Goal: Book appointment/travel/reservation

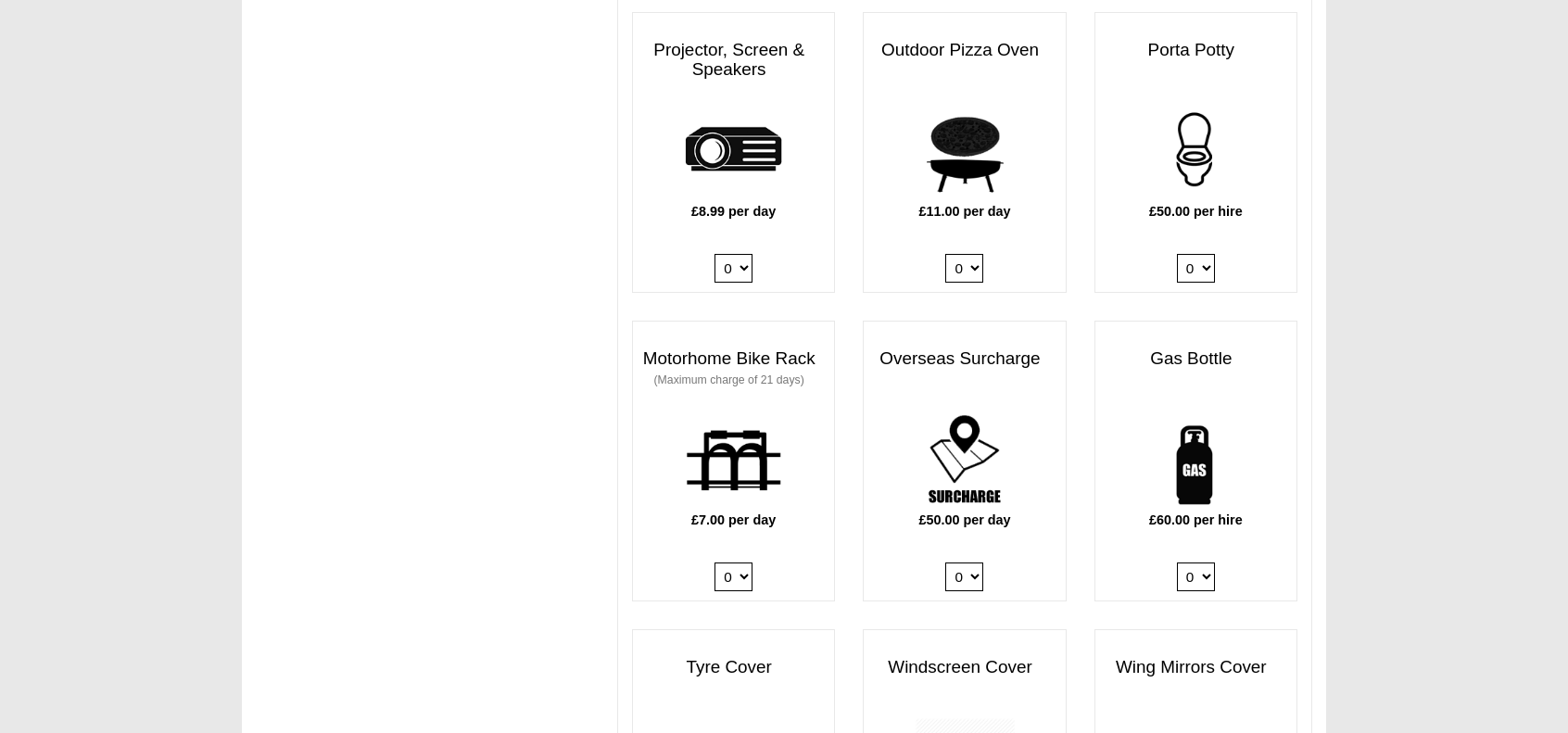
scroll to position [1195, 0]
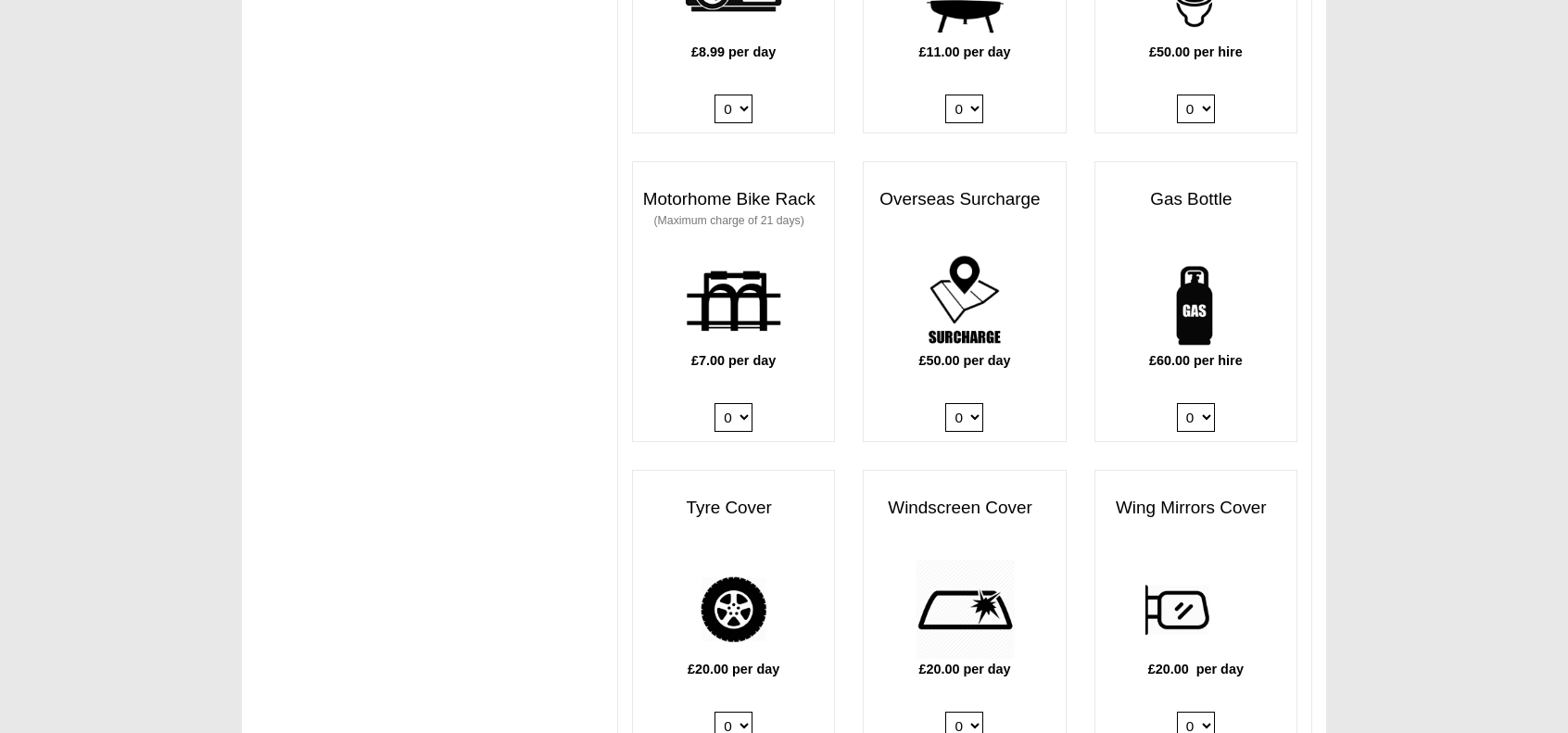
click at [1204, 403] on select "0 1" at bounding box center [1196, 417] width 38 height 29
select select "Gas Bottle x QTY 1 @ 60.00 GBP per hire."
click at [1177, 403] on select "0 1" at bounding box center [1196, 417] width 38 height 29
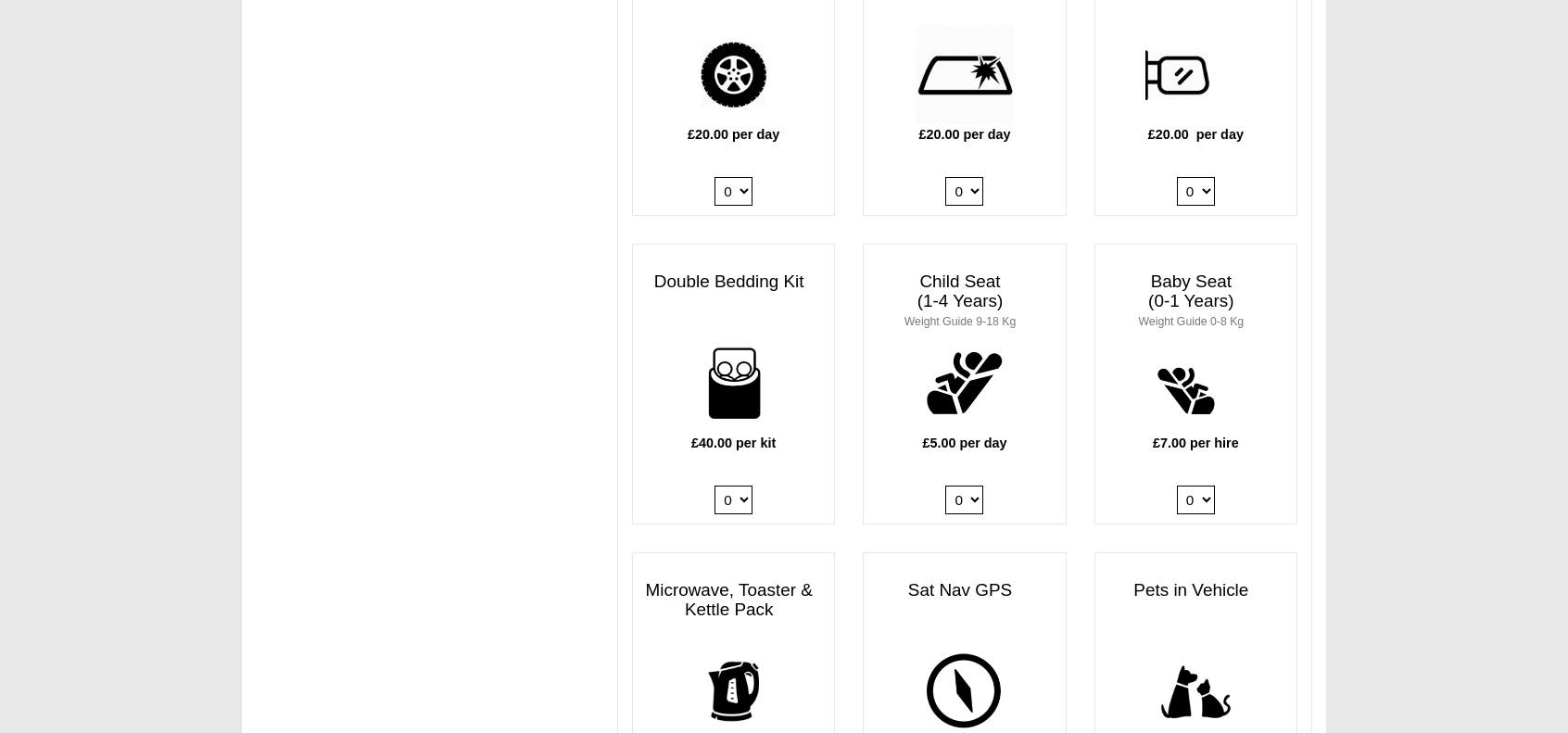
scroll to position [1752, 0]
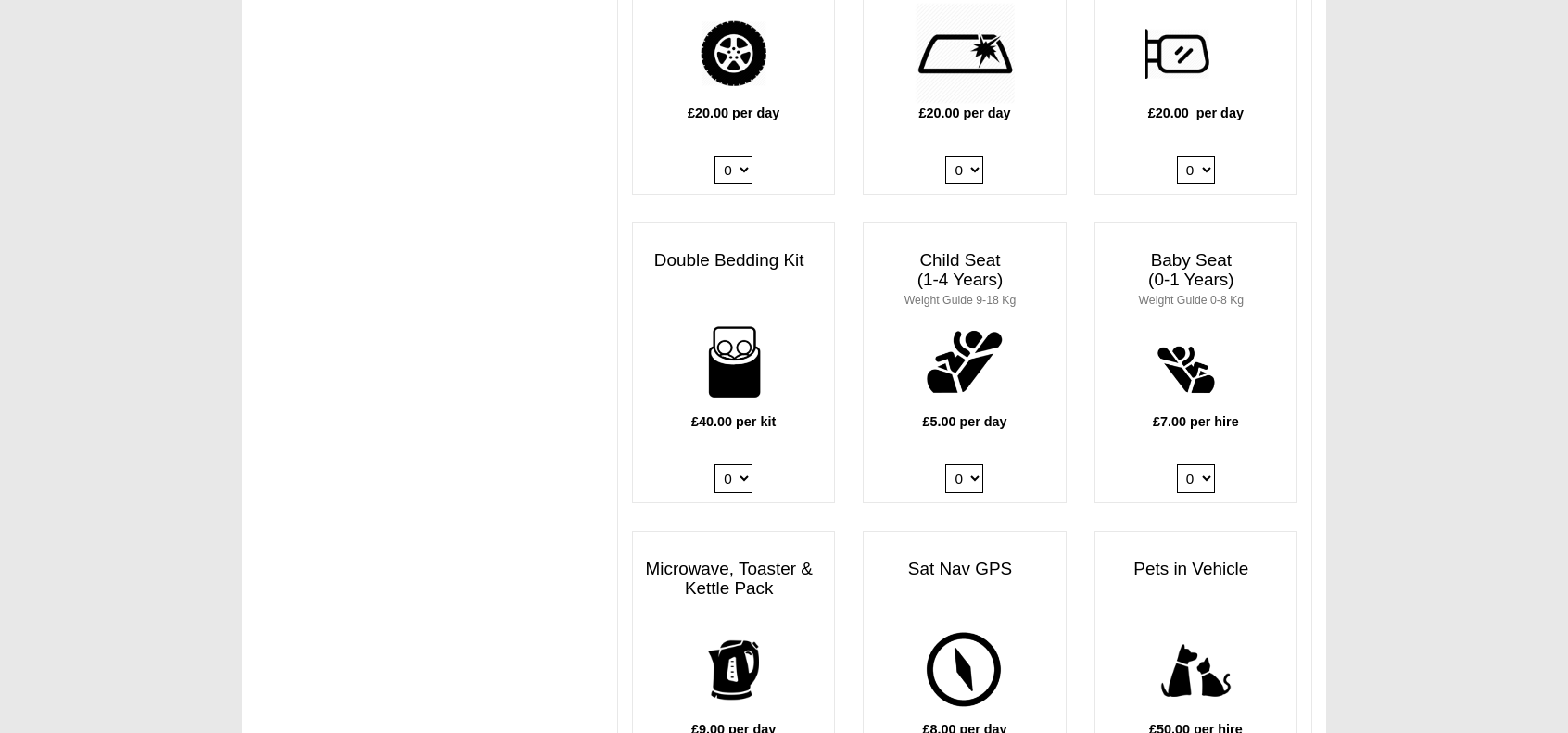
click at [748, 464] on select "0 1 2 3 4" at bounding box center [734, 478] width 38 height 29
select select "Double Bedding Kit x QTY 1 @ 40.00 GBP per kit."
click at [715, 464] on select "0 1 2 3 4" at bounding box center [734, 478] width 38 height 29
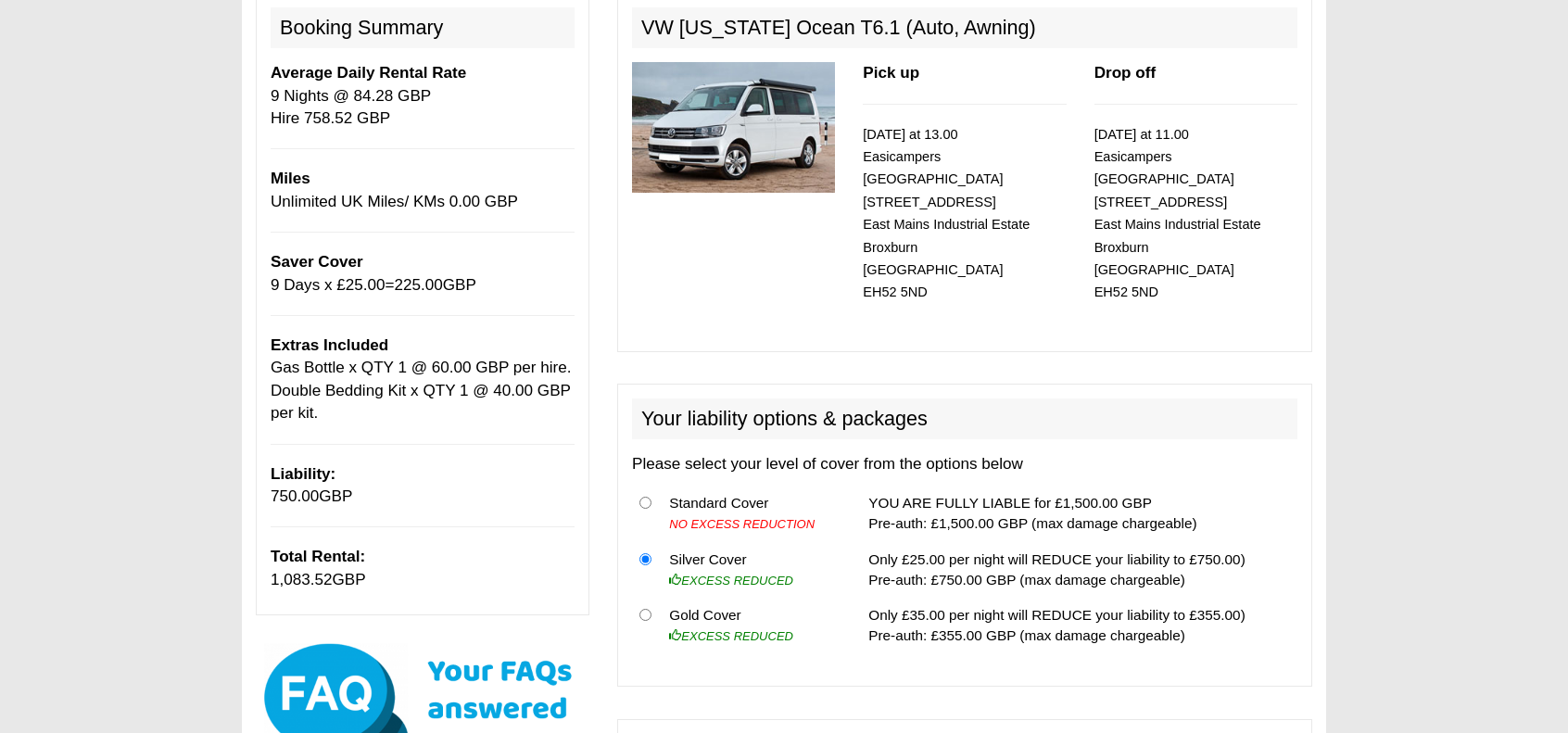
scroll to position [175, 0]
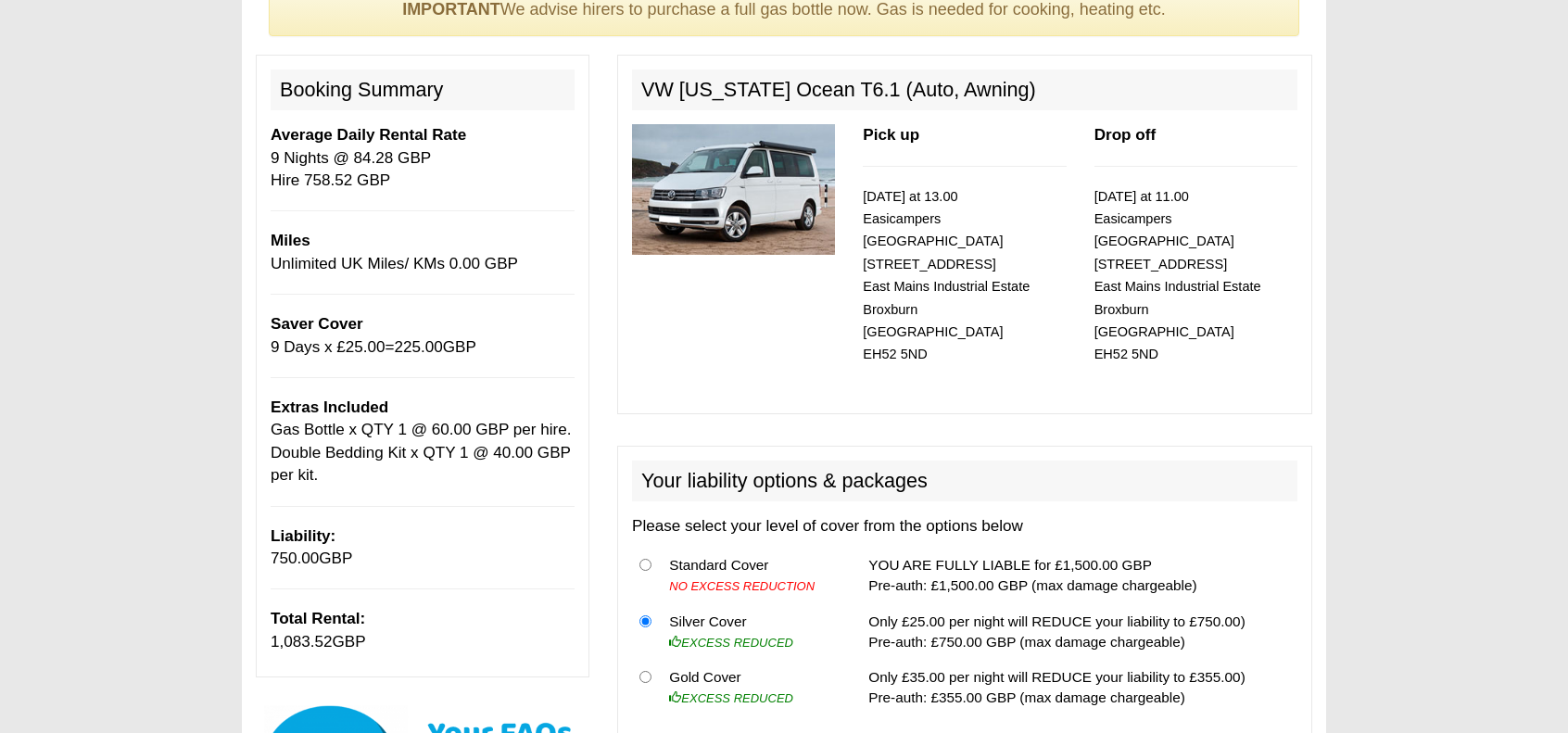
click at [641, 660] on th at bounding box center [647, 688] width 30 height 55
click at [647, 671] on input "radio" at bounding box center [645, 677] width 12 height 12
radio input "true"
click at [647, 559] on input "radio" at bounding box center [645, 565] width 12 height 12
radio input "true"
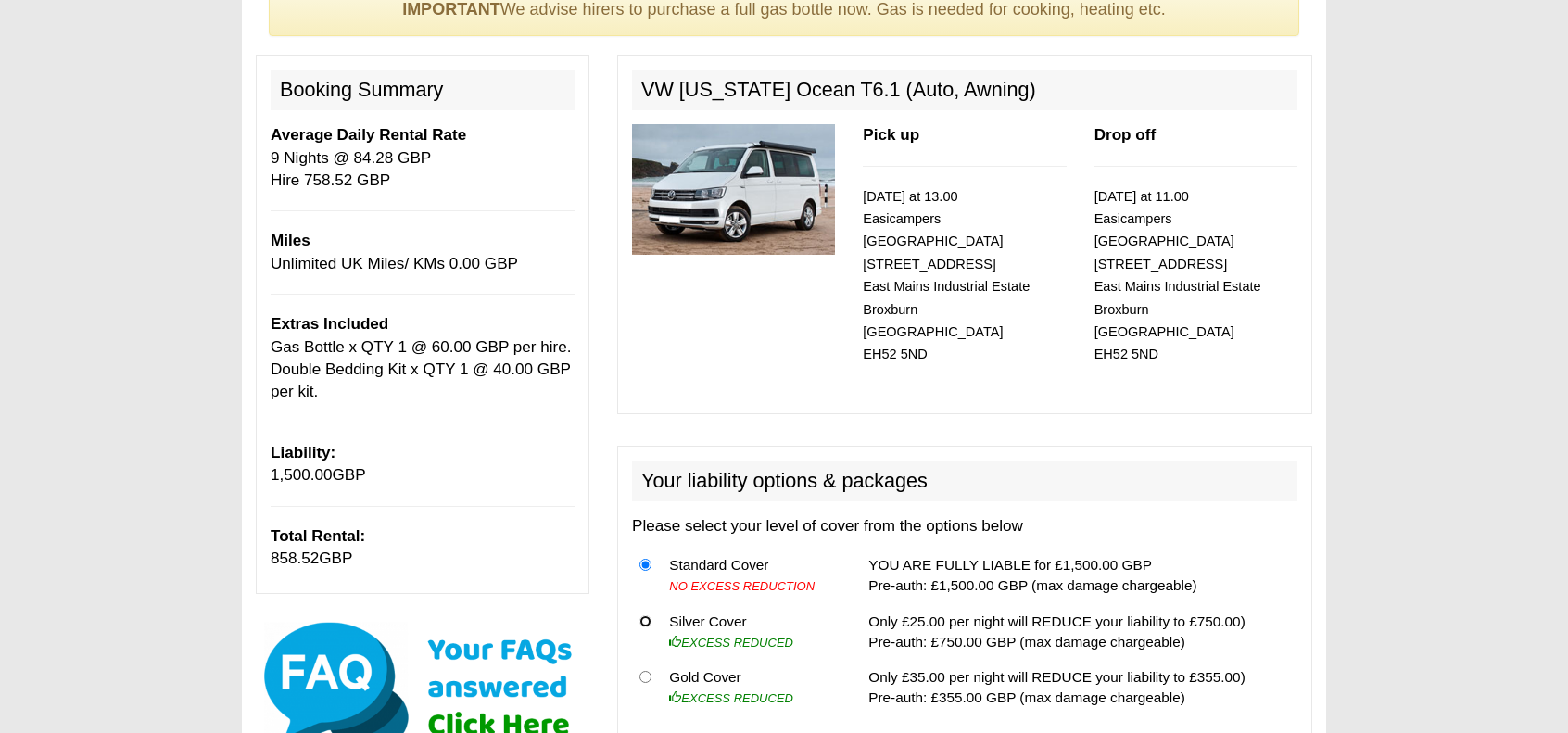
click at [646, 616] on input "radio" at bounding box center [645, 622] width 12 height 12
radio input "true"
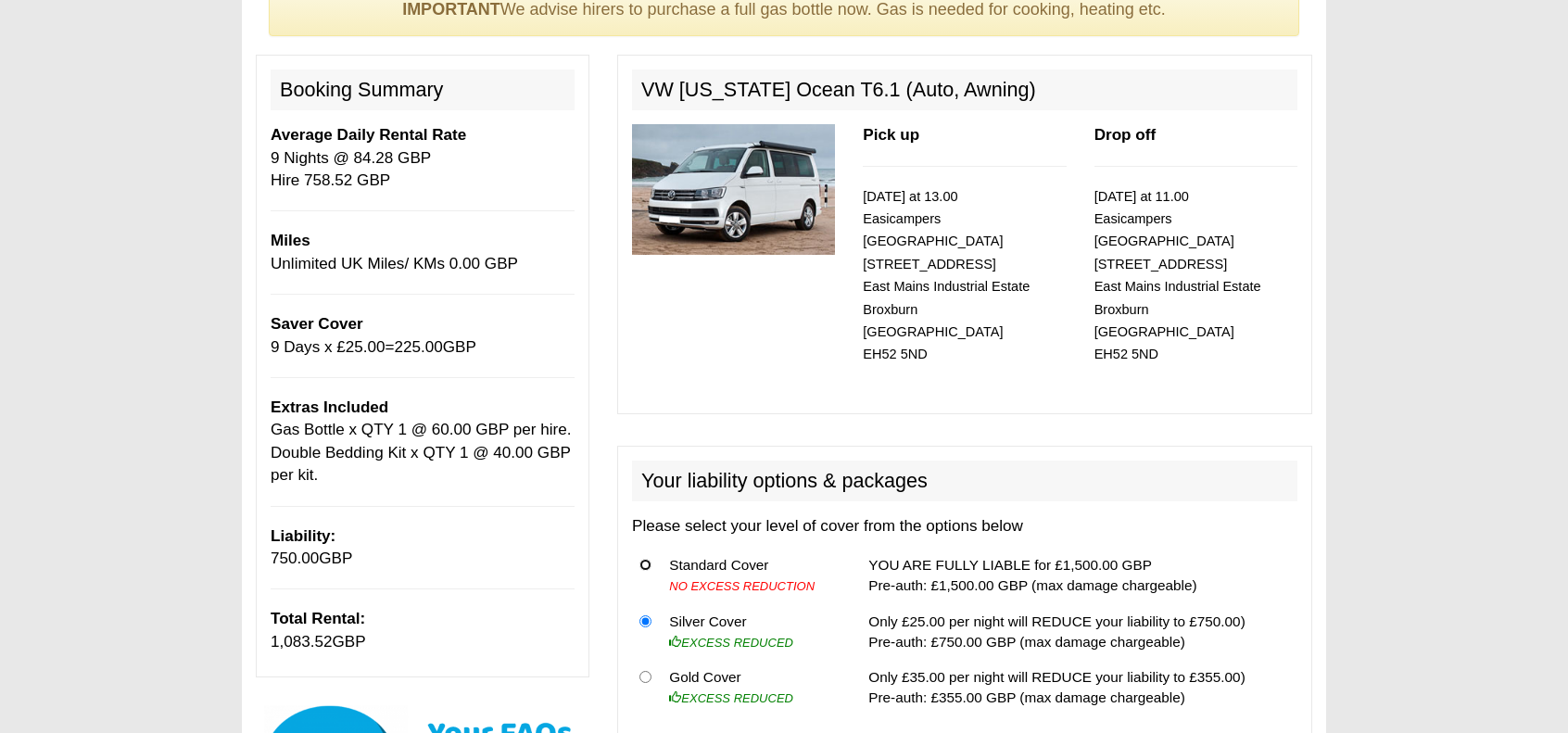
click at [646, 559] on input "radio" at bounding box center [645, 565] width 12 height 12
radio input "true"
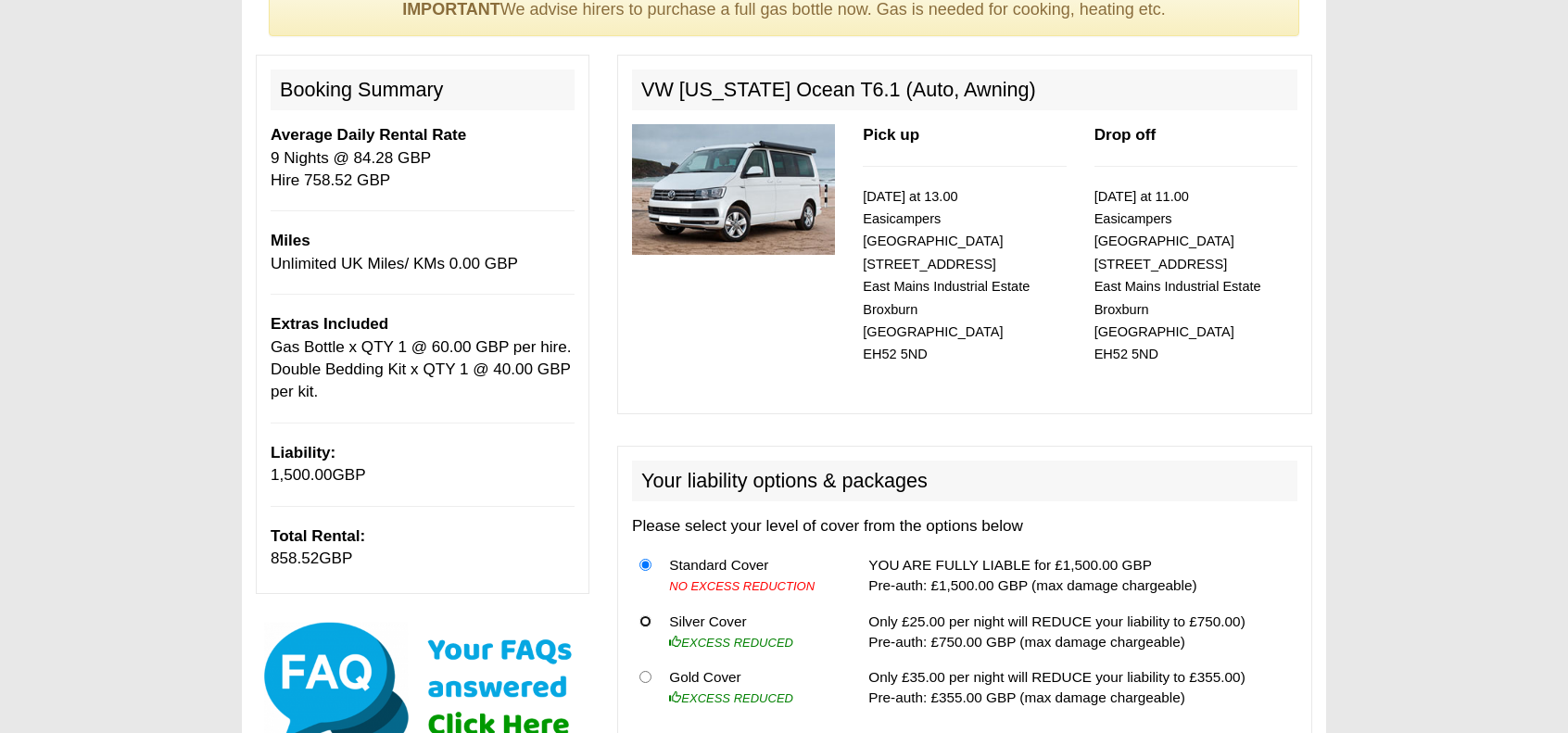
click at [644, 616] on input "radio" at bounding box center [645, 622] width 12 height 12
radio input "true"
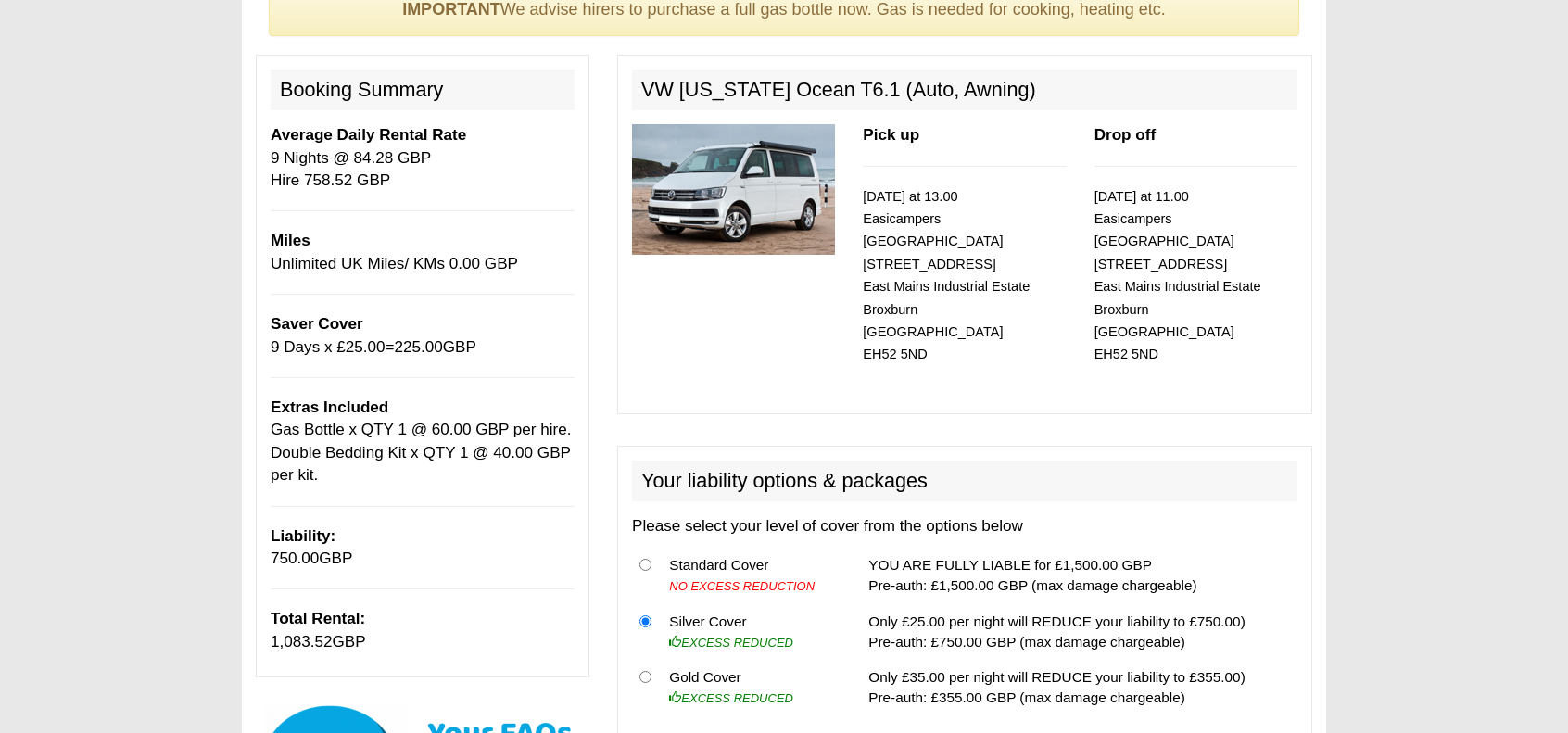
click at [649, 554] on th at bounding box center [647, 575] width 30 height 56
click at [649, 557] on th at bounding box center [647, 575] width 30 height 56
click at [648, 548] on th at bounding box center [647, 575] width 30 height 56
click at [647, 559] on input "radio" at bounding box center [645, 565] width 12 height 12
radio input "true"
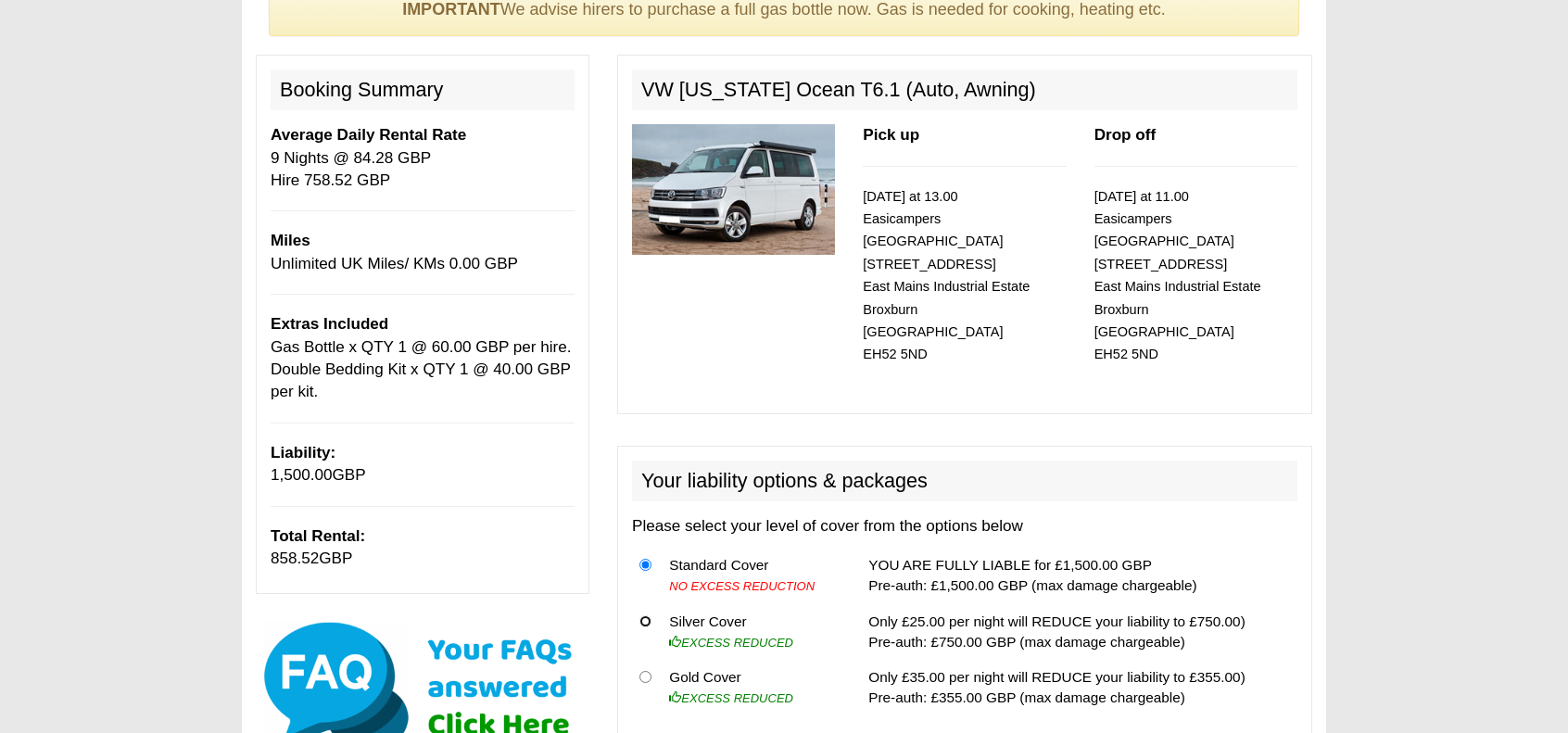
click at [645, 616] on input "radio" at bounding box center [645, 622] width 12 height 12
radio input "true"
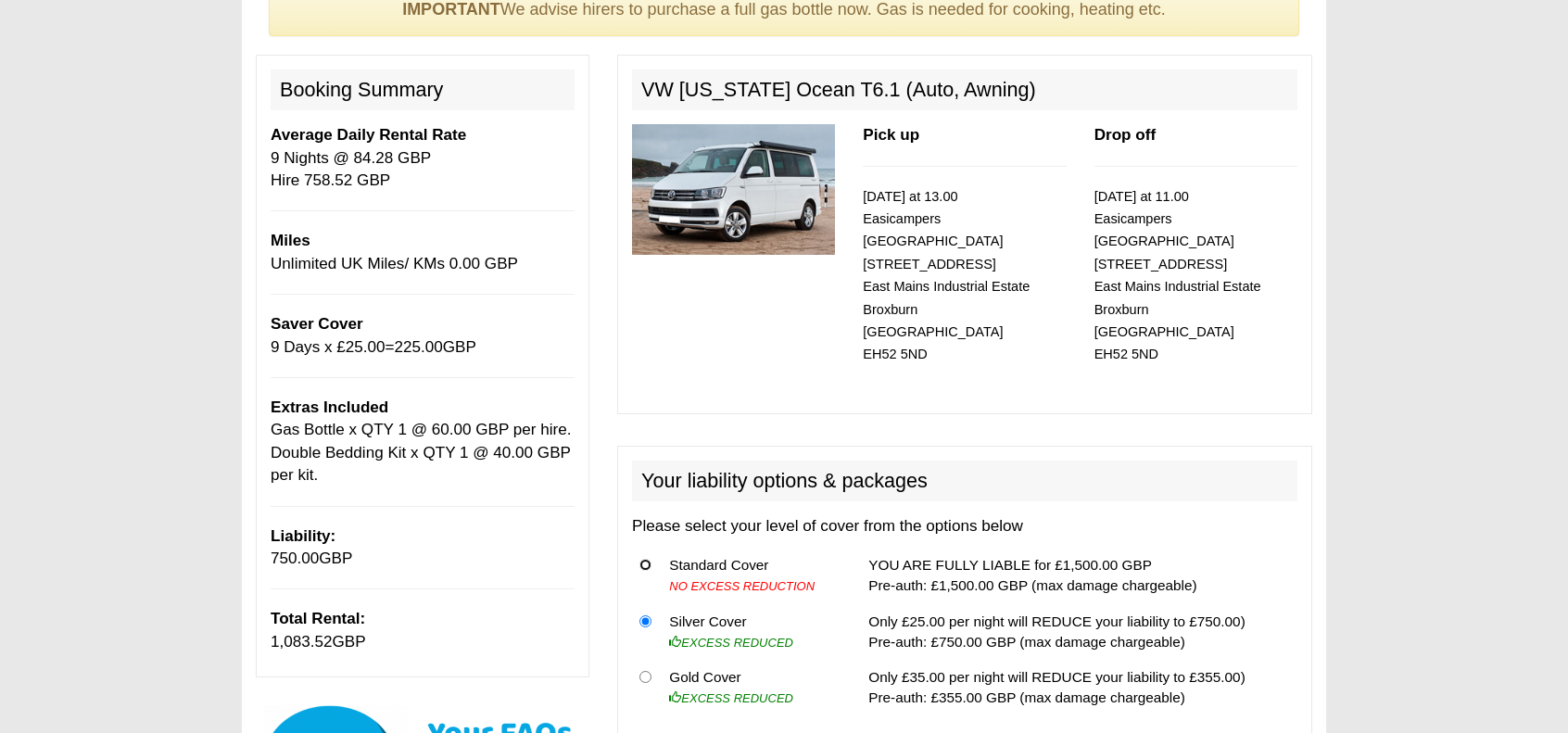
click at [649, 559] on input "radio" at bounding box center [645, 565] width 12 height 12
radio input "true"
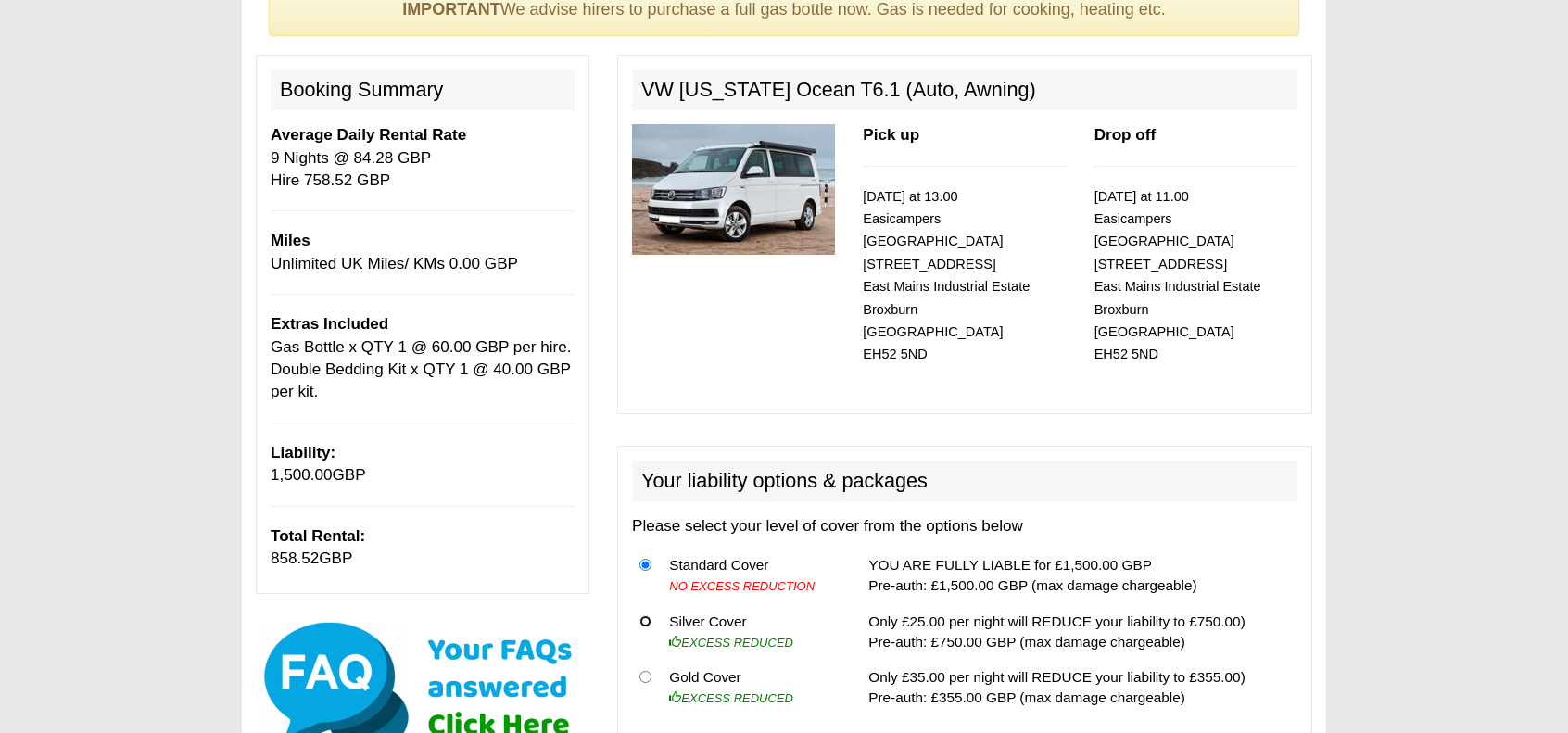
click at [646, 616] on input "radio" at bounding box center [645, 622] width 12 height 12
radio input "true"
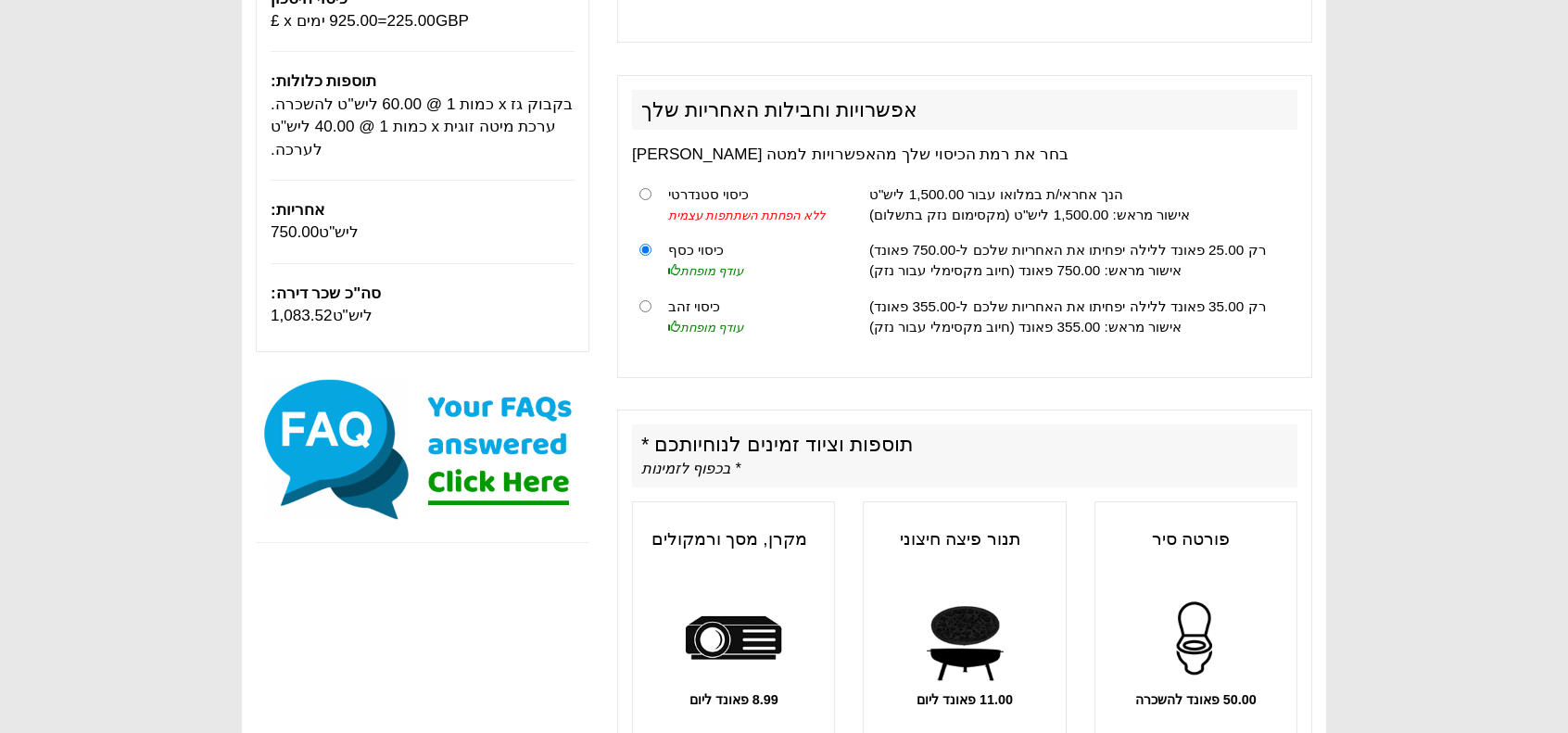
scroll to position [406, 0]
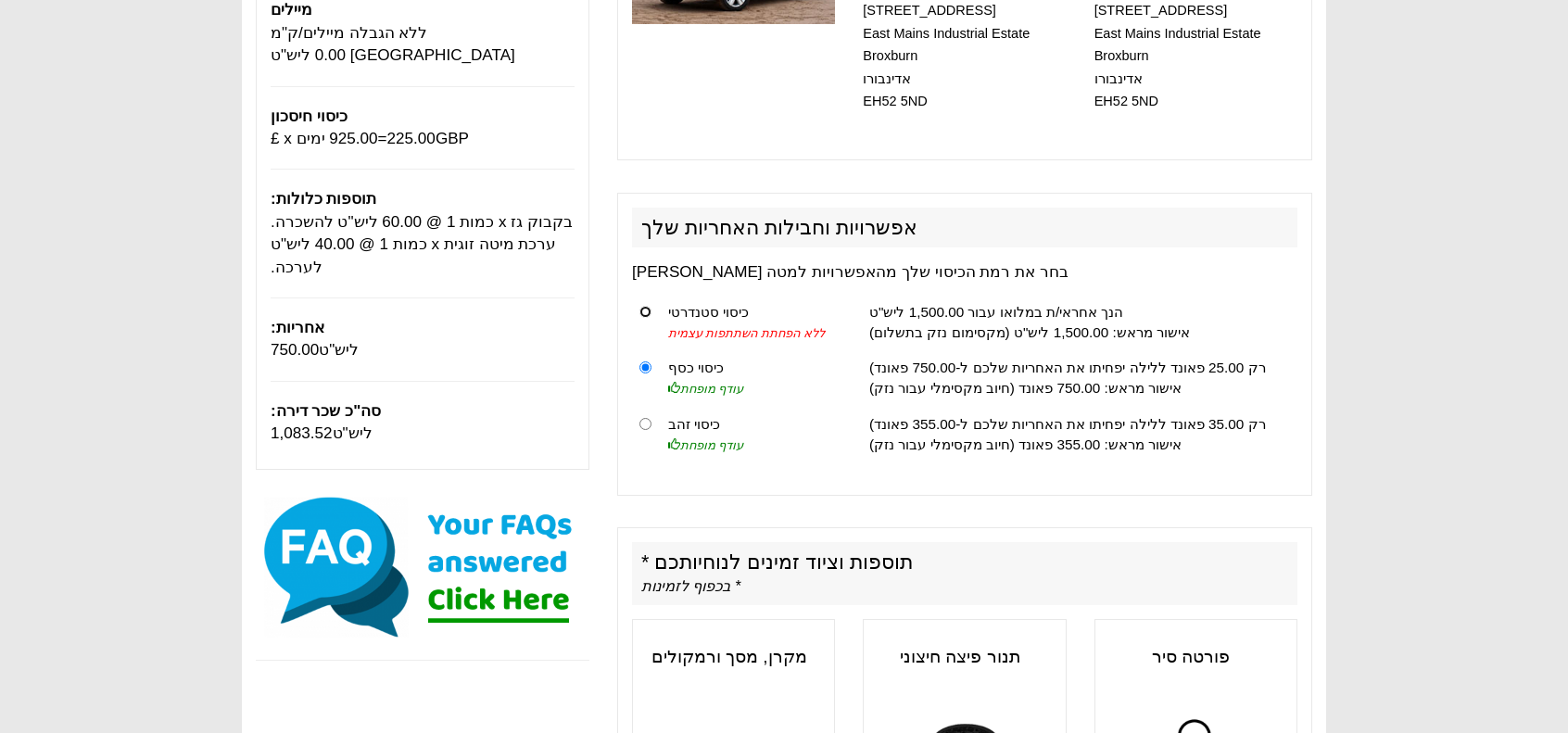
click at [644, 306] on input "radio" at bounding box center [645, 312] width 12 height 12
radio input "true"
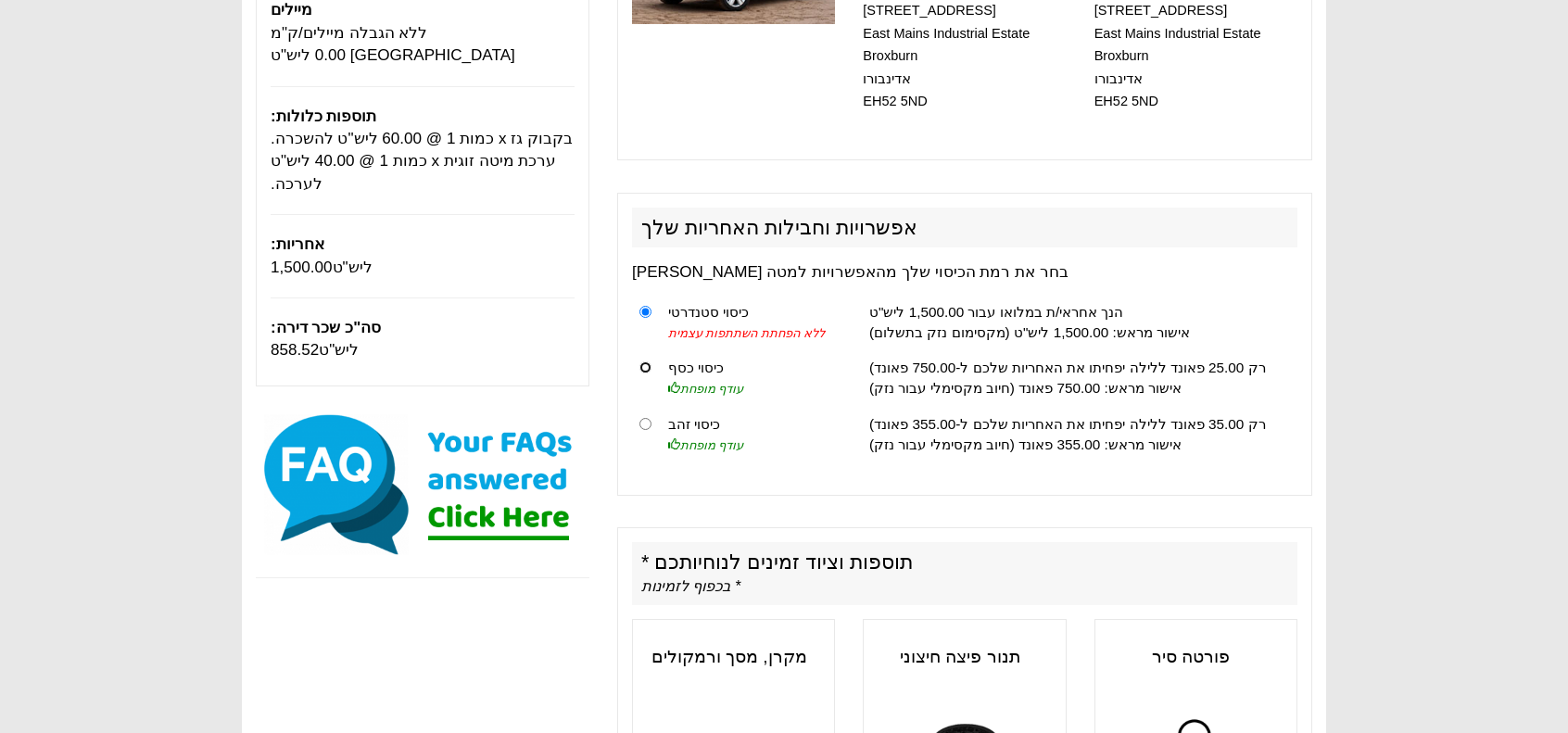
click at [649, 362] on input "radio" at bounding box center [645, 367] width 12 height 12
radio input "true"
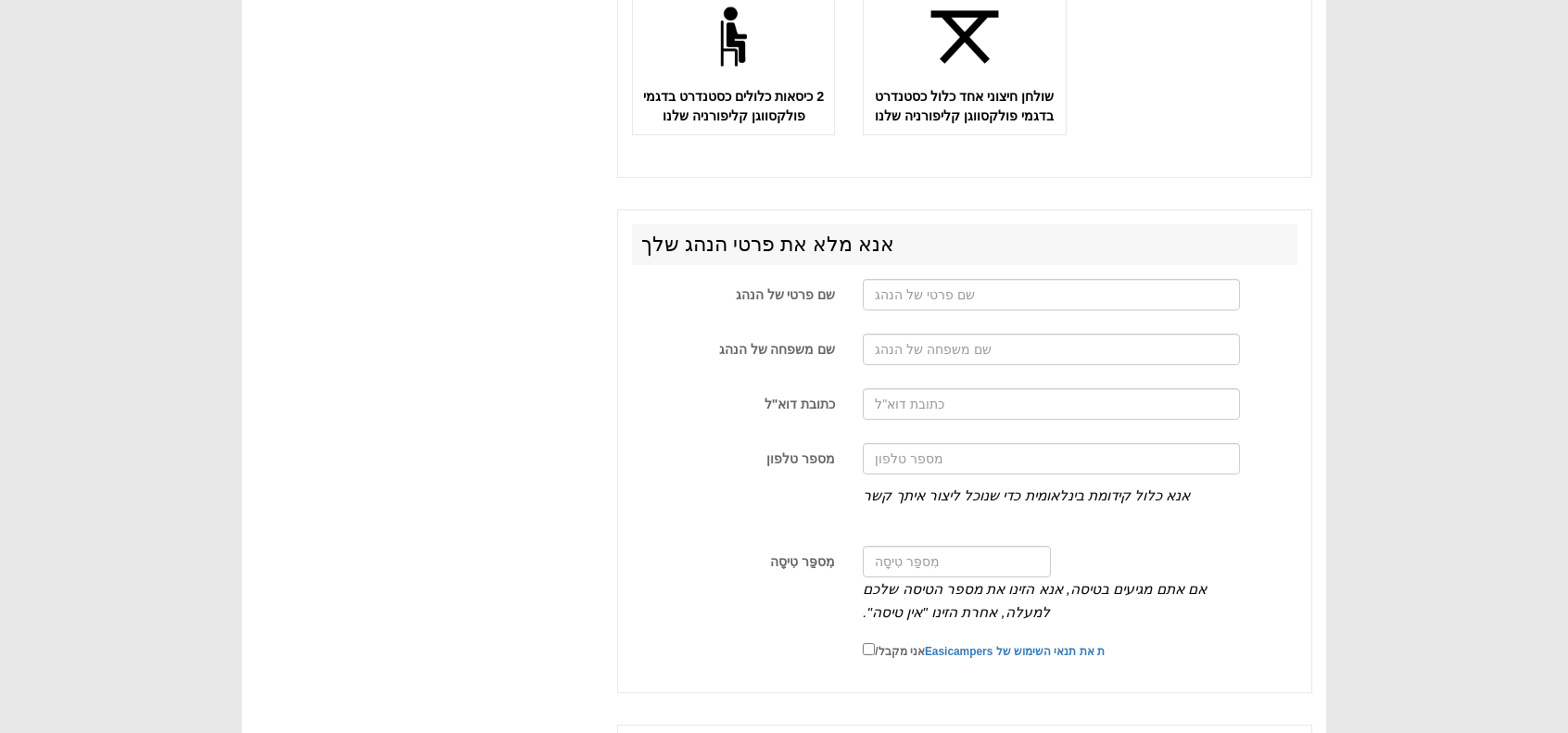
scroll to position [3165, 0]
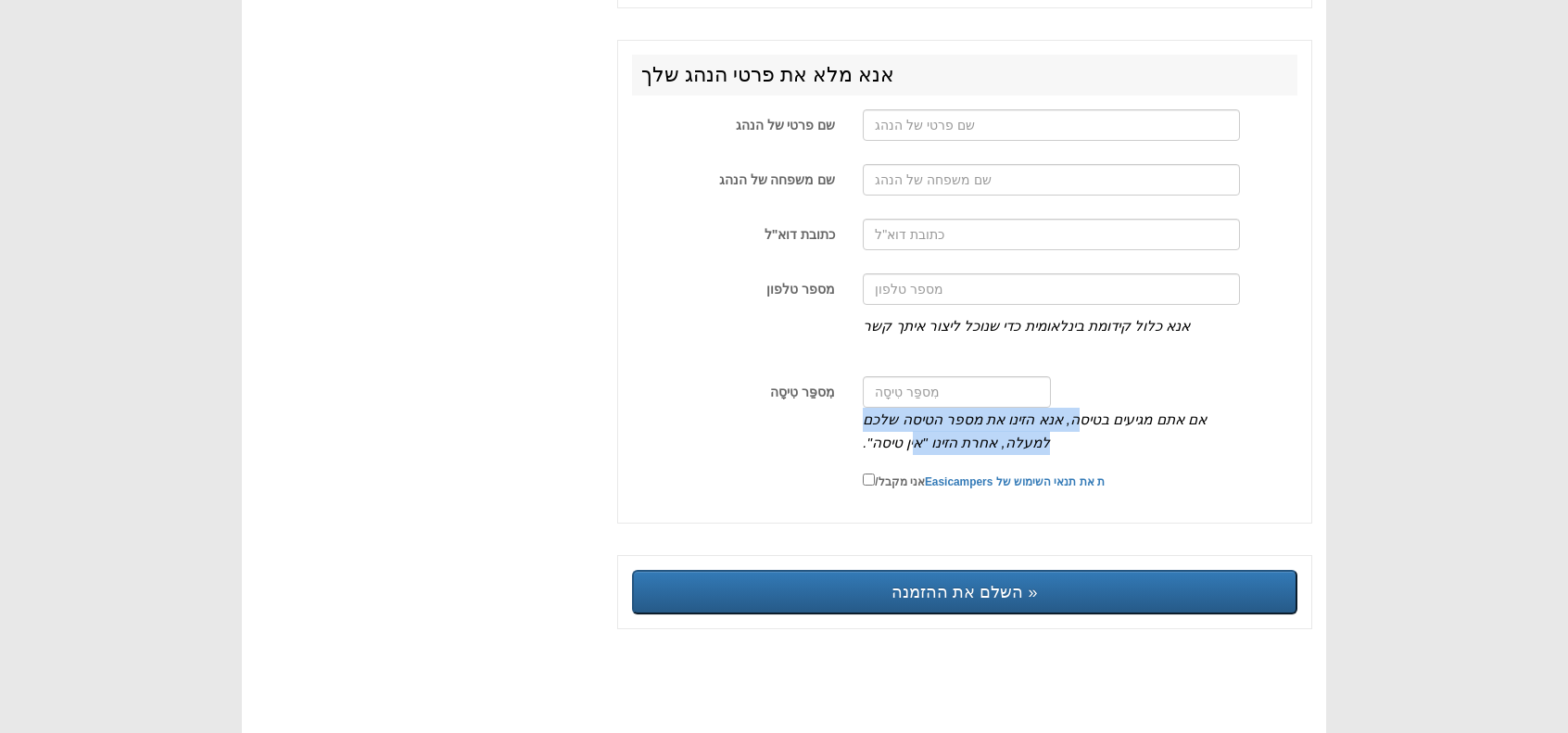
drag, startPoint x: 1093, startPoint y: 424, endPoint x: 923, endPoint y: 449, distance: 171.8
click at [923, 449] on font "אם אתם מגיעים בטיסה, אנא הזינו את מספר הטיסה שלכם למעלה, אחרת הזינו "אין טיסה"." at bounding box center [1034, 432] width 344 height 39
